Goal: Find specific page/section: Find specific page/section

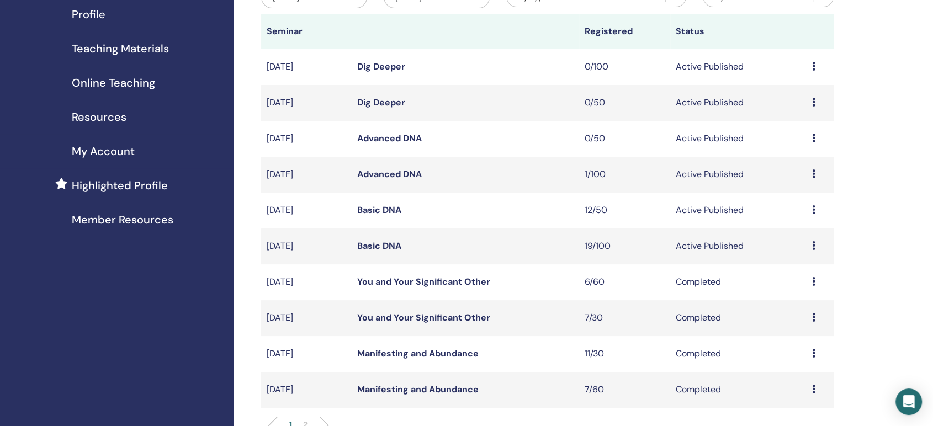
scroll to position [123, 0]
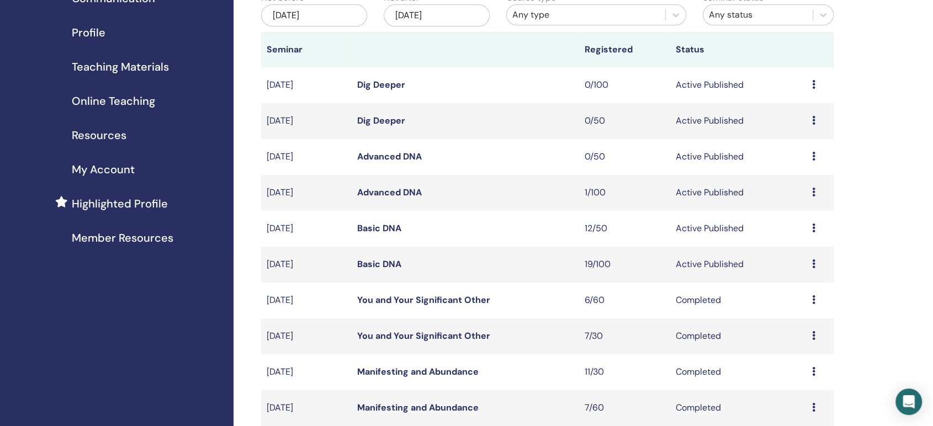
click at [380, 192] on link "Advanced DNA" at bounding box center [389, 193] width 65 height 12
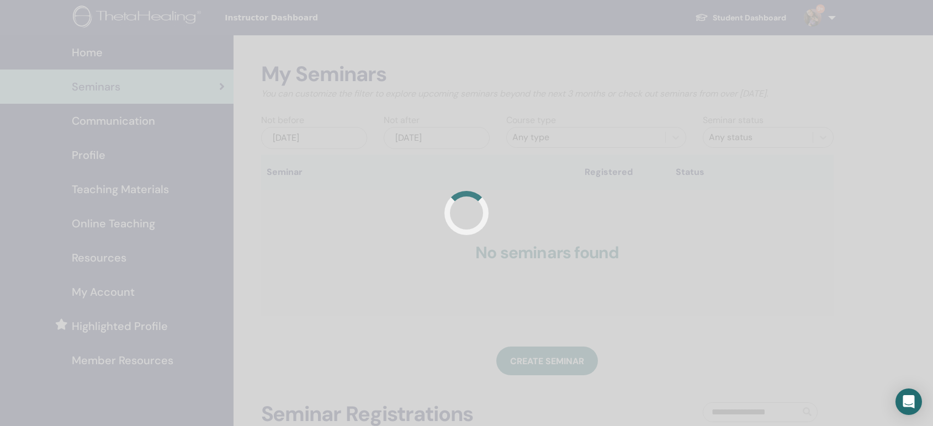
scroll to position [121, 0]
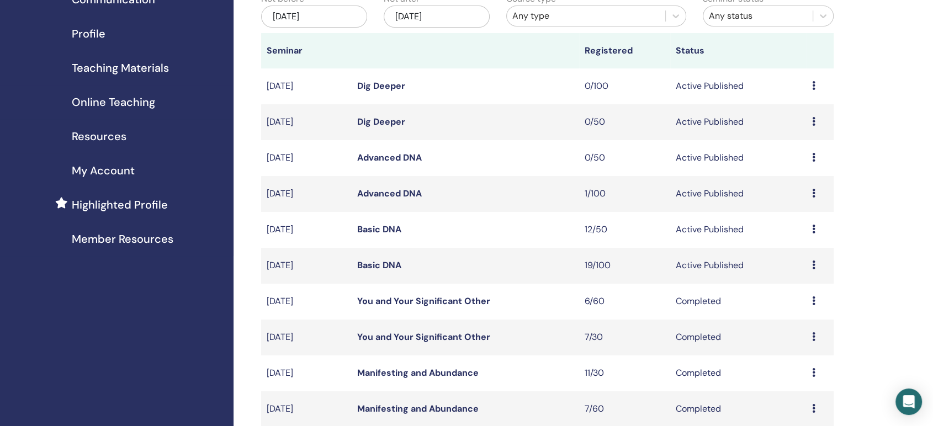
click at [913, 86] on div "My Seminars You can customize the filter to explore upcoming seminars beyond th…" at bounding box center [584, 426] width 700 height 1024
